Goal: Task Accomplishment & Management: Manage account settings

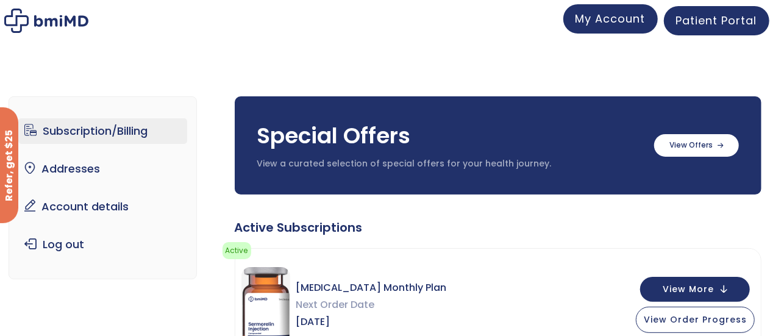
click at [610, 19] on span "My Account" at bounding box center [610, 18] width 70 height 15
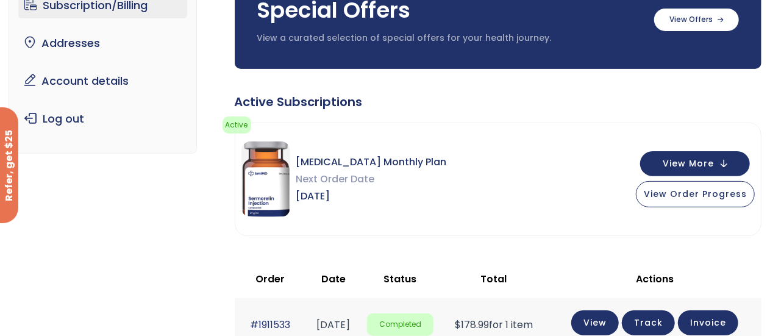
scroll to position [187, 0]
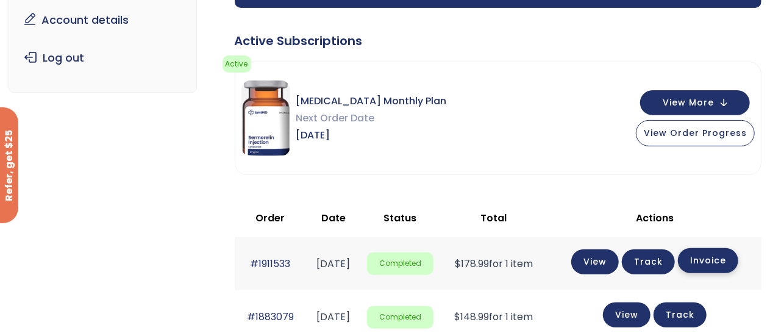
click at [723, 261] on link "Invoice" at bounding box center [708, 260] width 60 height 25
click at [610, 260] on link "View" at bounding box center [595, 260] width 48 height 25
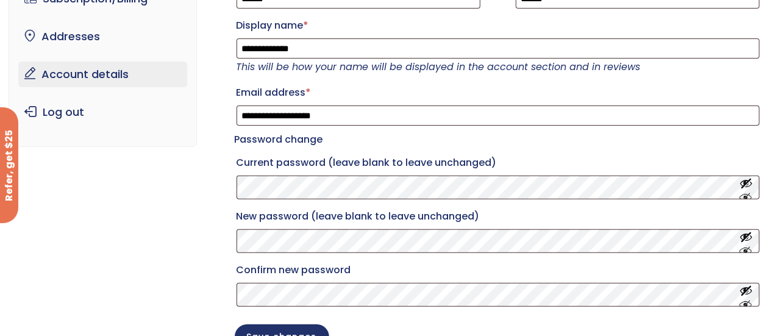
scroll to position [122, 0]
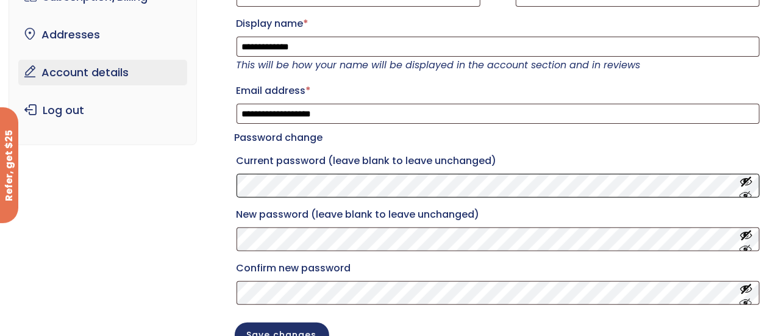
click at [34, 202] on div "**********" at bounding box center [385, 164] width 753 height 452
click at [747, 197] on button "Show password" at bounding box center [745, 185] width 13 height 23
click at [746, 251] on button "Show password" at bounding box center [745, 239] width 13 height 23
click at [748, 304] on button "Show password" at bounding box center [745, 293] width 13 height 23
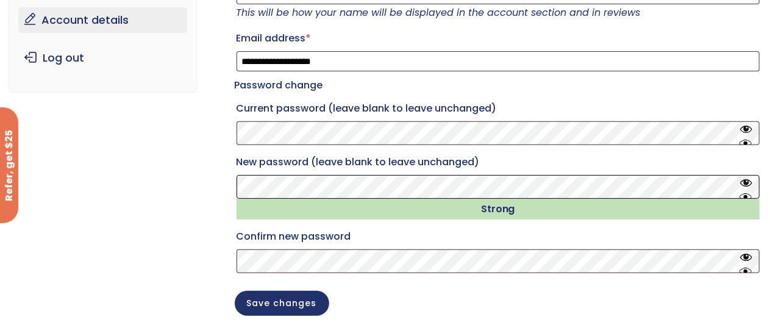
scroll to position [244, 0]
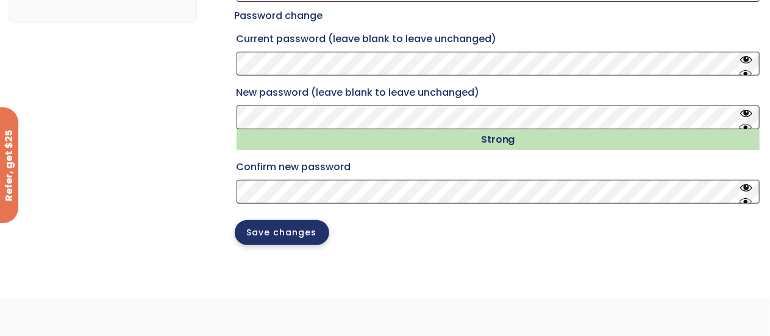
click at [274, 245] on button "Save changes" at bounding box center [282, 232] width 94 height 25
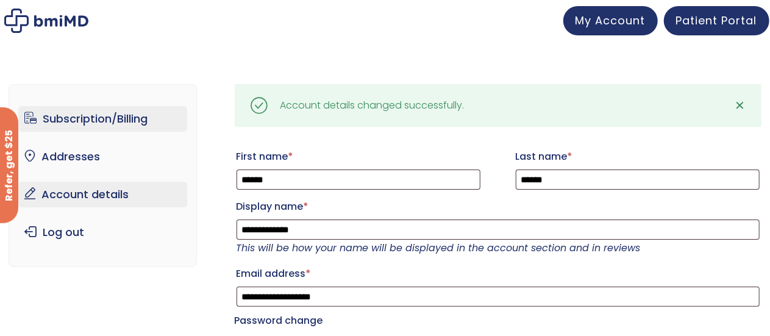
click at [92, 112] on link "Subscription/Billing" at bounding box center [102, 119] width 169 height 26
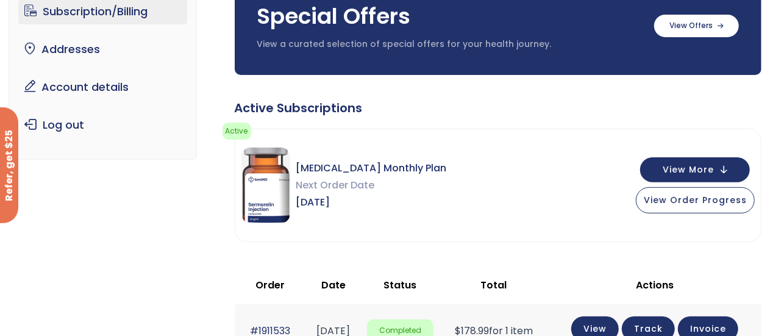
scroll to position [122, 0]
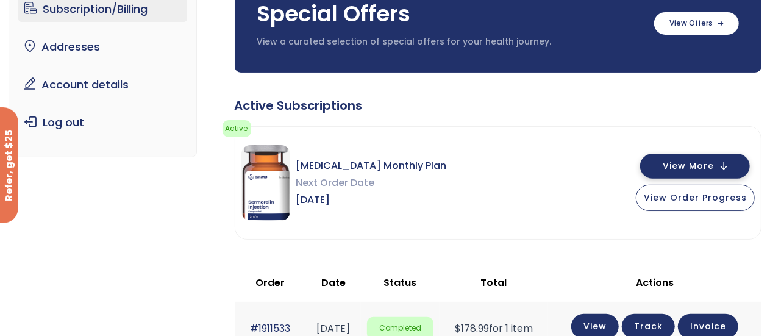
click at [723, 168] on button "View More" at bounding box center [695, 166] width 110 height 25
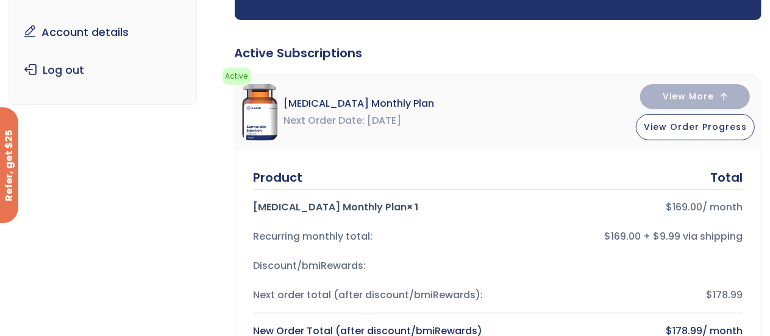
scroll to position [427, 0]
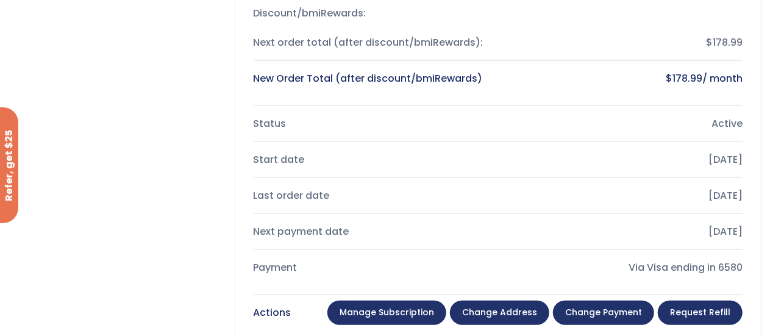
click at [410, 311] on link "Manage Subscription" at bounding box center [386, 312] width 119 height 24
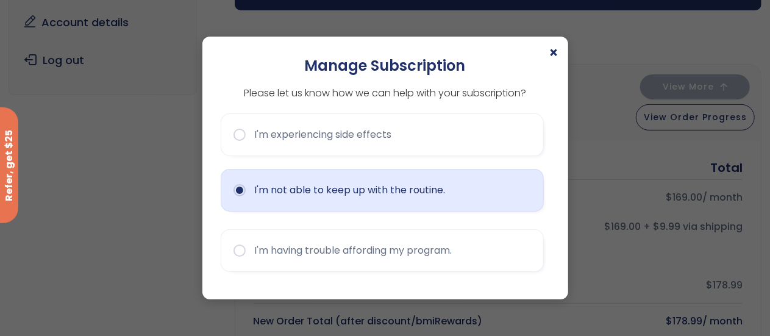
scroll to position [183, 0]
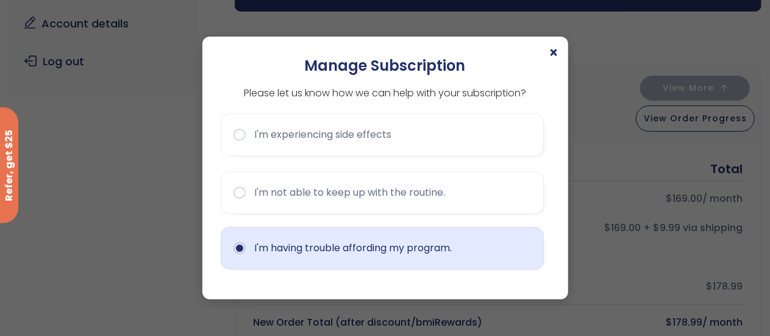
click at [230, 248] on button "I'm having trouble affording my program." at bounding box center [382, 248] width 323 height 43
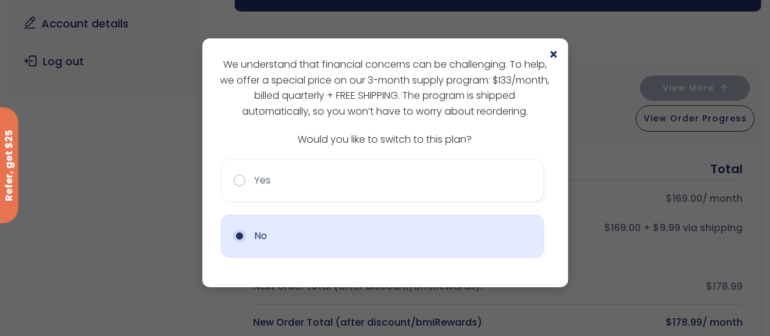
scroll to position [0, 0]
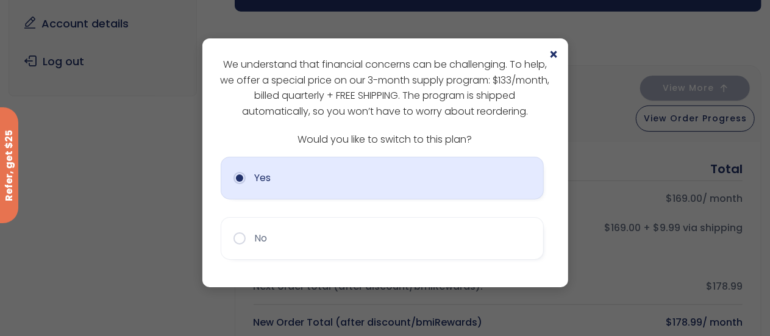
click at [241, 182] on button "Yes" at bounding box center [382, 178] width 323 height 43
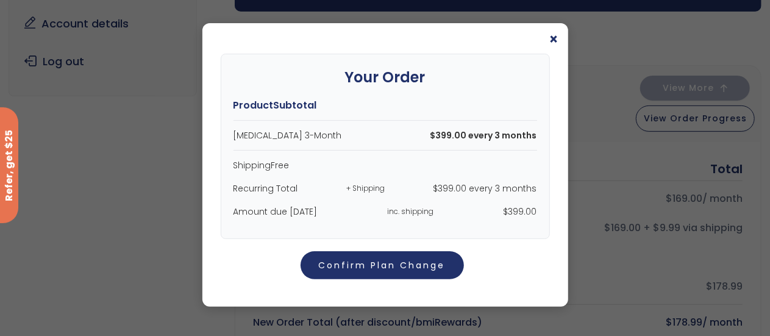
scroll to position [24, 0]
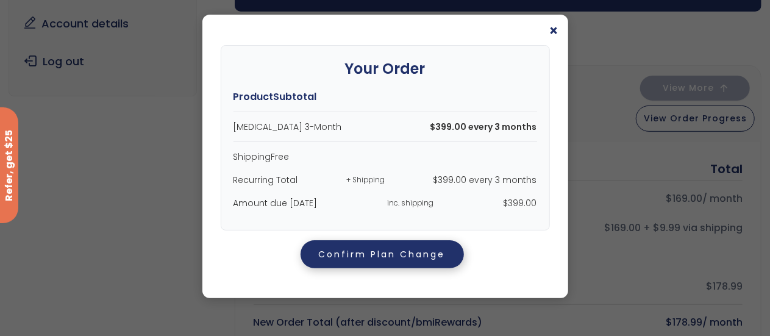
click at [363, 252] on button "Confirm Plan Change" at bounding box center [381, 254] width 163 height 28
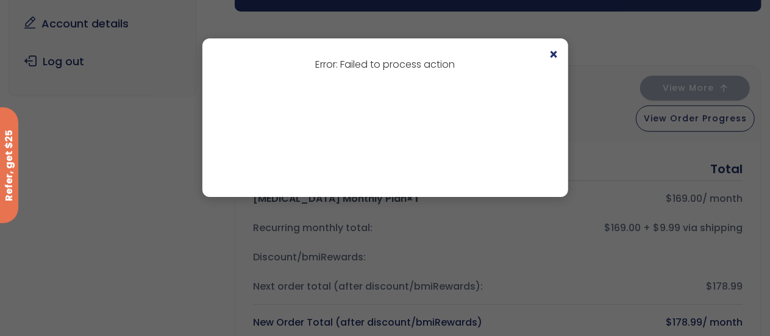
scroll to position [0, 0]
click at [553, 54] on span "×" at bounding box center [554, 55] width 10 height 15
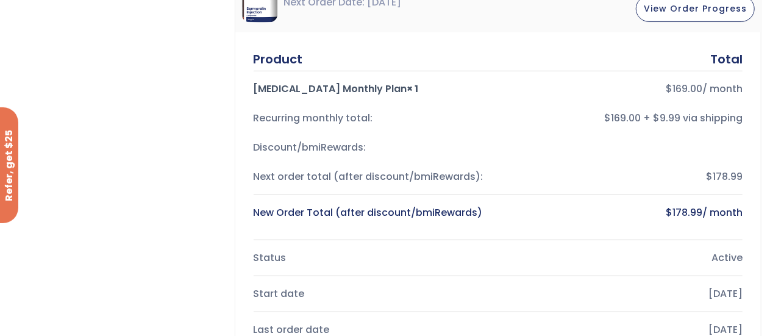
scroll to position [488, 0]
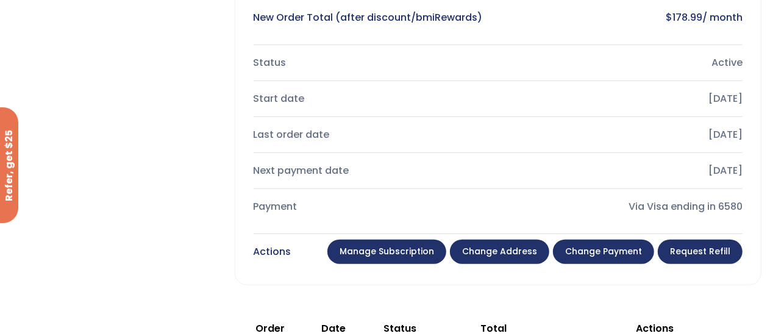
click at [610, 250] on link "Change payment" at bounding box center [603, 252] width 101 height 24
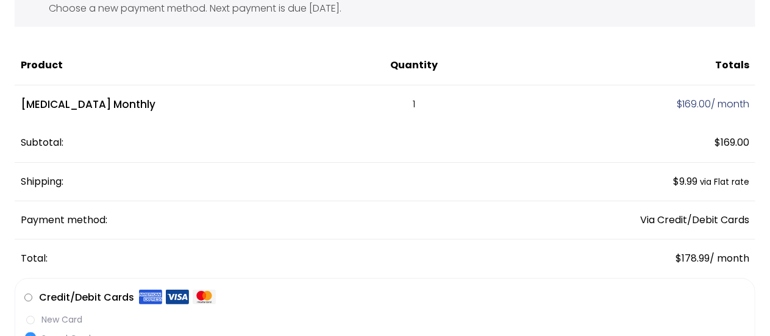
scroll to position [183, 0]
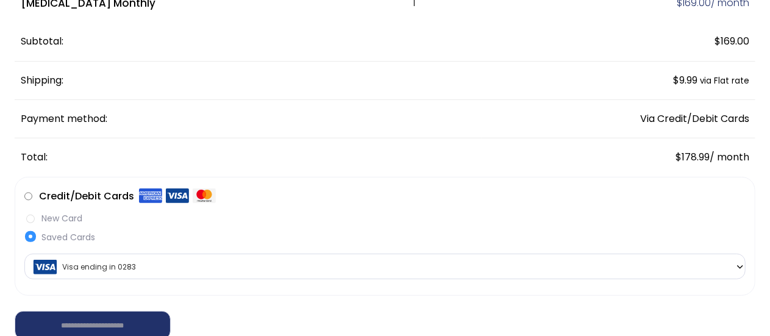
click at [30, 218] on label "New Card" at bounding box center [384, 218] width 721 height 13
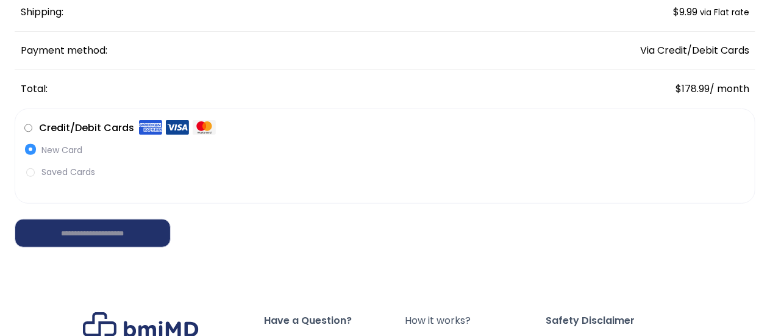
scroll to position [305, 0]
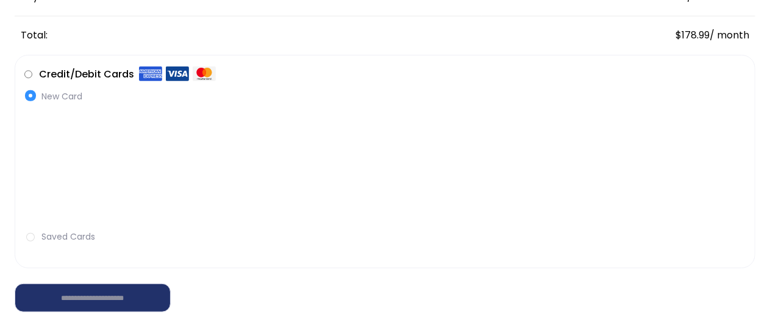
click at [33, 238] on label "Saved Cards" at bounding box center [384, 236] width 721 height 13
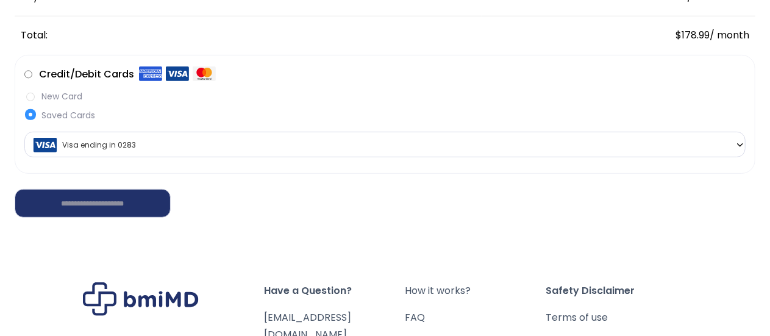
click at [32, 94] on label "New Card" at bounding box center [384, 96] width 721 height 13
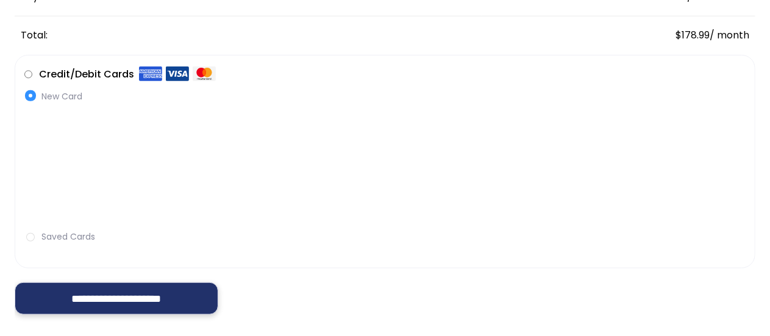
click at [88, 297] on input "**********" at bounding box center [117, 298] width 204 height 32
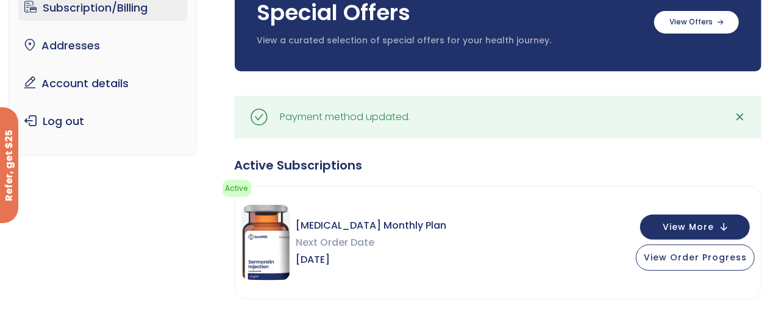
scroll to position [183, 0]
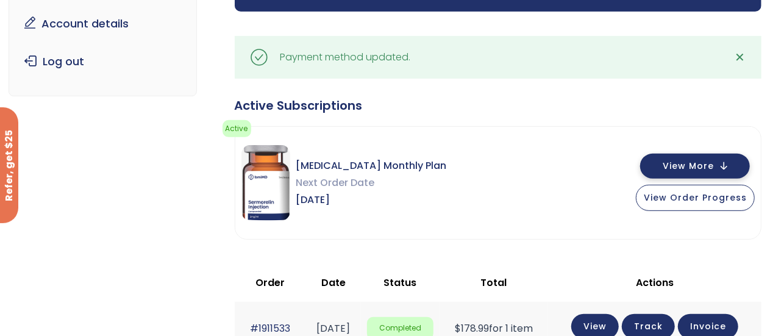
click at [730, 163] on button "View More" at bounding box center [695, 166] width 110 height 25
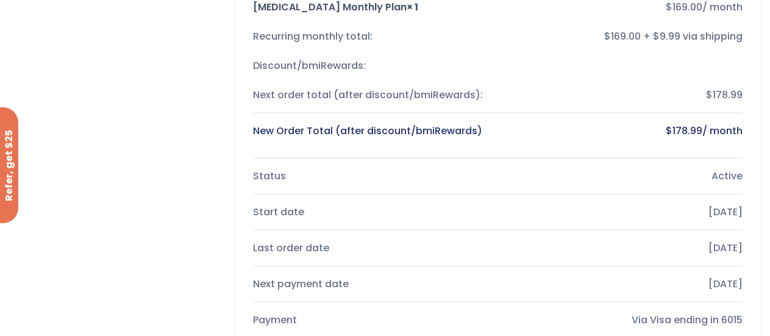
scroll to position [488, 0]
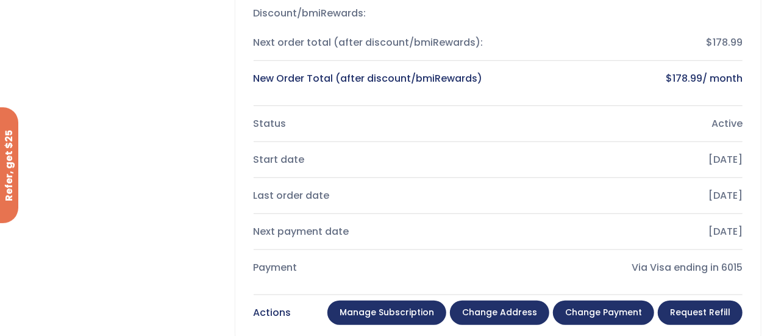
click at [394, 305] on link "Manage Subscription" at bounding box center [386, 312] width 119 height 24
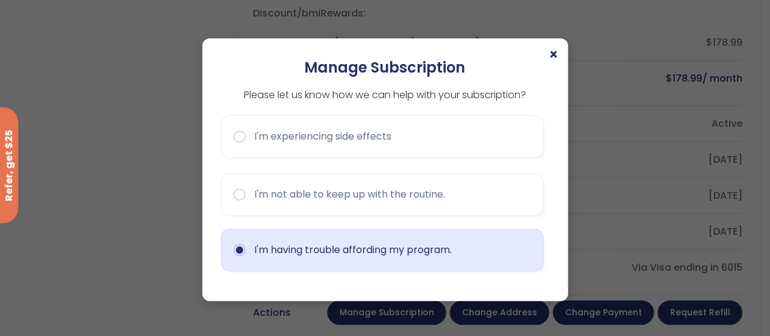
click at [236, 252] on button "I'm having trouble affording my program." at bounding box center [382, 250] width 323 height 43
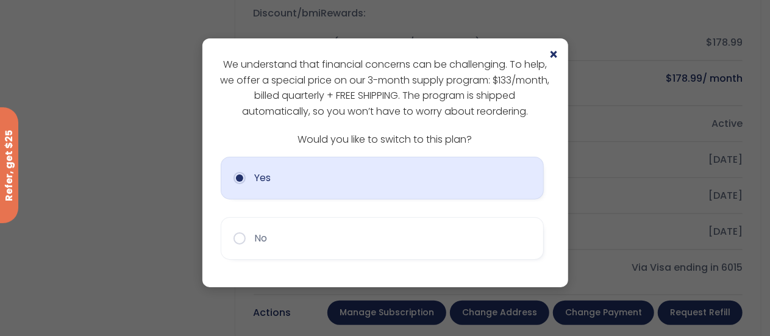
click at [241, 180] on button "Yes" at bounding box center [382, 178] width 323 height 43
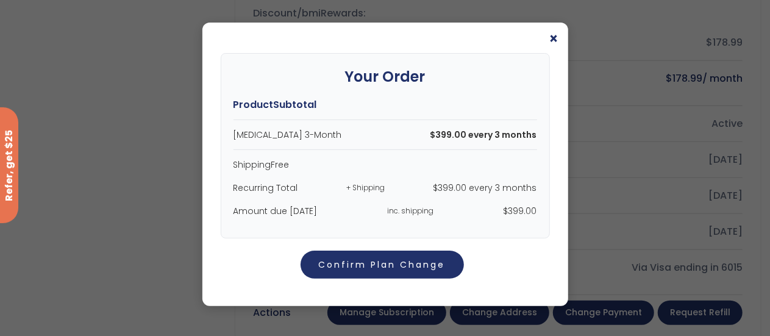
scroll to position [24, 0]
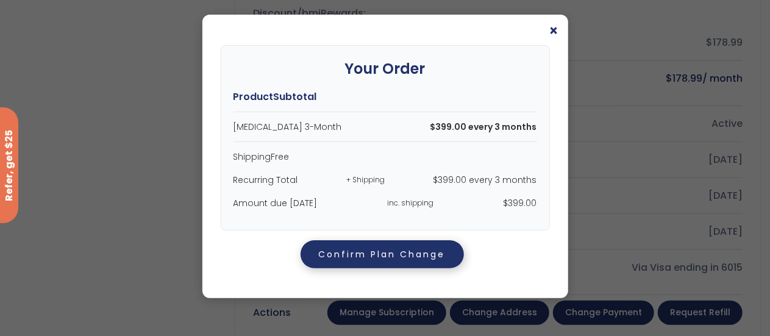
click at [364, 251] on button "Confirm Plan Change" at bounding box center [381, 254] width 163 height 28
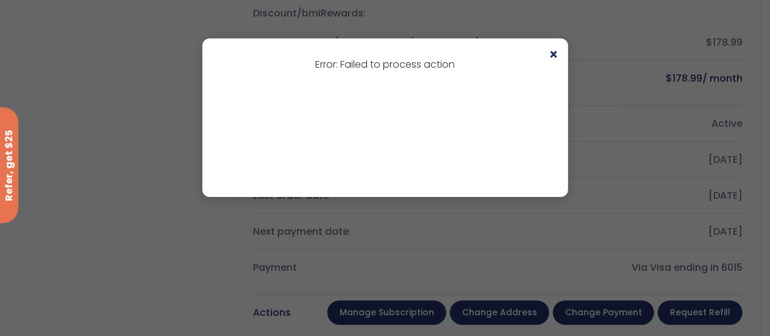
scroll to position [0, 0]
click at [556, 55] on span "×" at bounding box center [554, 55] width 10 height 15
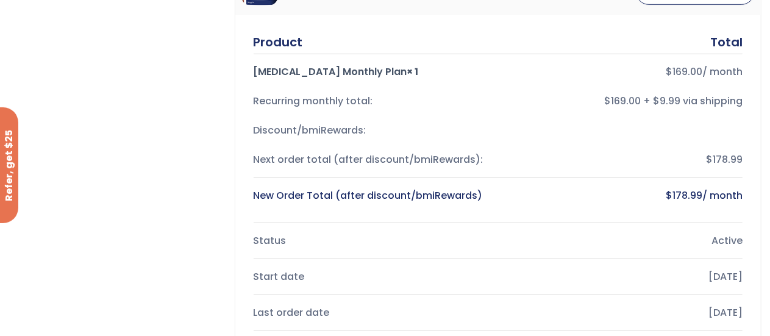
scroll to position [549, 0]
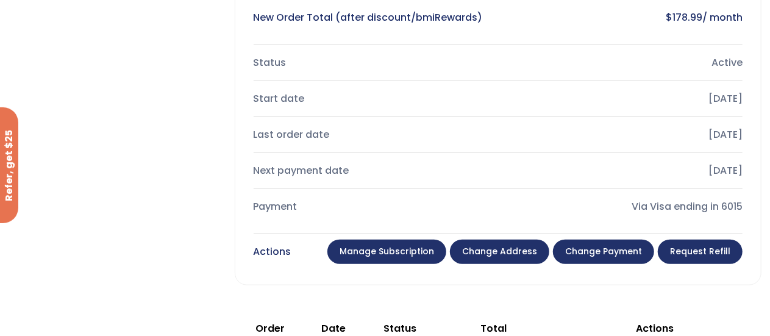
click at [599, 250] on link "Change payment" at bounding box center [603, 252] width 101 height 24
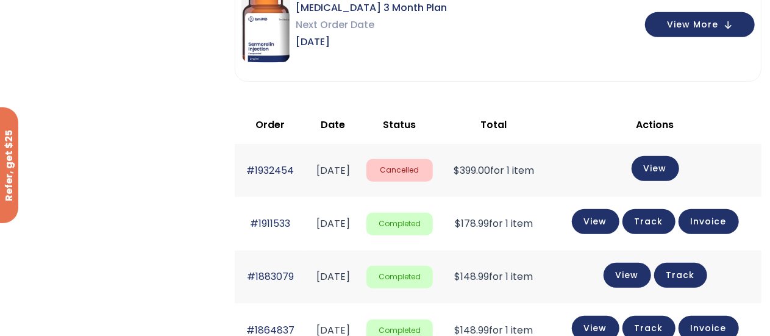
scroll to position [305, 0]
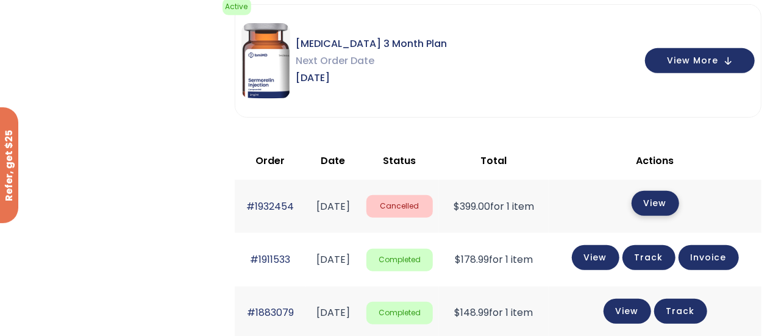
click at [669, 199] on link "View" at bounding box center [655, 203] width 48 height 25
